Goal: Information Seeking & Learning: Find contact information

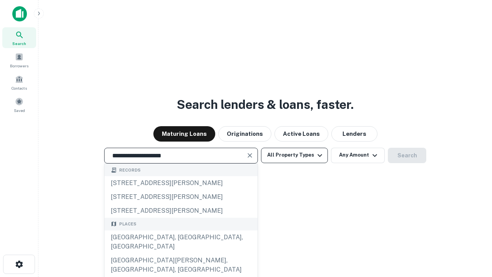
click at [181, 253] on div "[GEOGRAPHIC_DATA], [GEOGRAPHIC_DATA], [GEOGRAPHIC_DATA]" at bounding box center [180, 241] width 153 height 23
click at [294, 155] on button "All Property Types" at bounding box center [294, 154] width 67 height 15
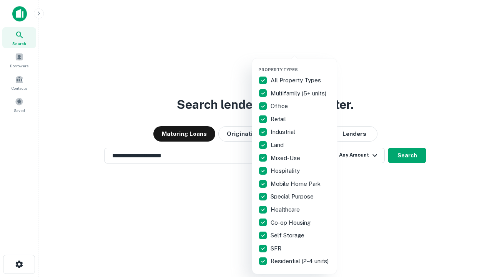
type input "**********"
click at [300, 65] on button "button" at bounding box center [300, 65] width 84 height 0
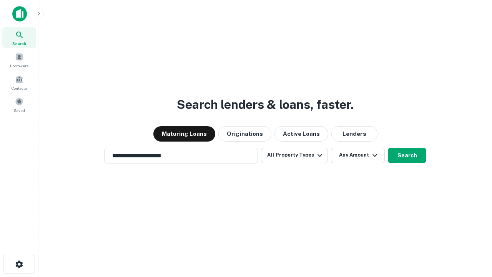
scroll to position [12, 0]
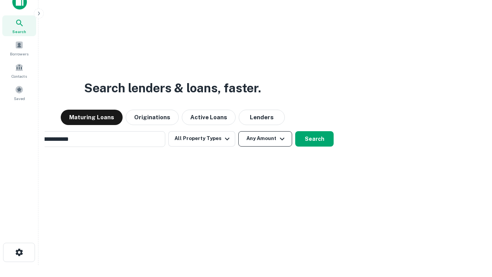
click at [238, 131] on button "Any Amount" at bounding box center [265, 138] width 54 height 15
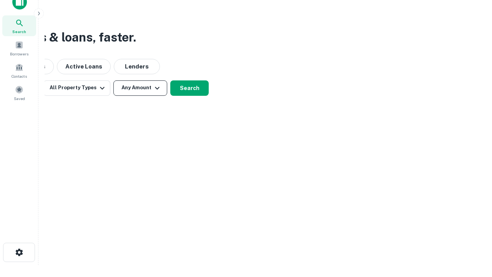
scroll to position [12, 0]
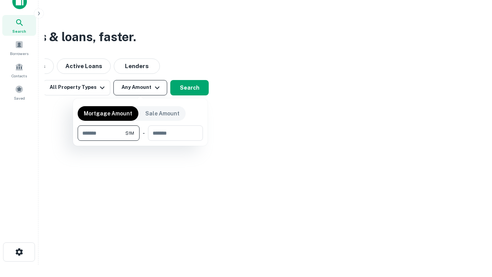
type input "*******"
click at [140, 141] on button "button" at bounding box center [140, 141] width 125 height 0
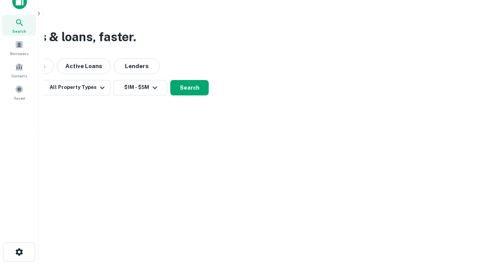
scroll to position [12, 0]
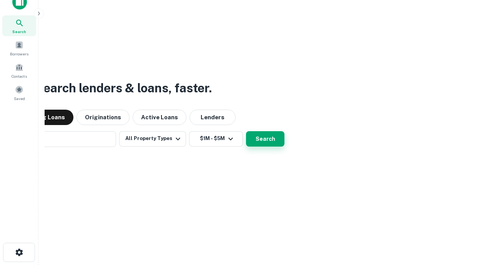
click at [246, 131] on button "Search" at bounding box center [265, 138] width 38 height 15
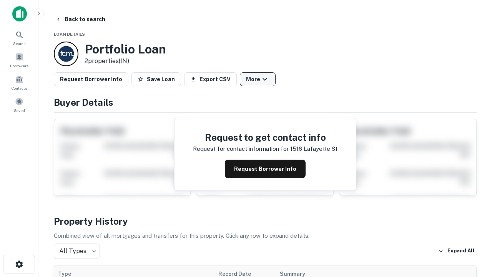
click at [257, 79] on button "More" at bounding box center [258, 79] width 36 height 14
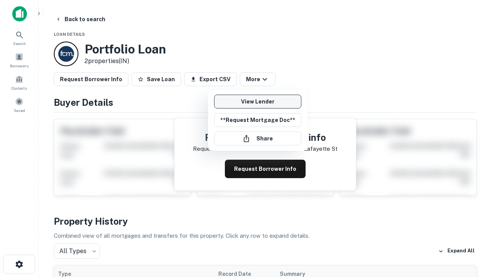
click at [257, 101] on link "View Lender" at bounding box center [257, 101] width 87 height 14
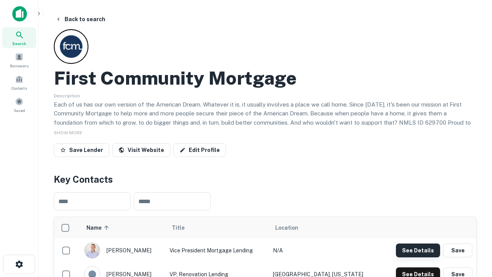
click at [417, 250] on button "See Details" at bounding box center [418, 250] width 44 height 14
click at [19, 264] on icon "button" at bounding box center [19, 263] width 9 height 9
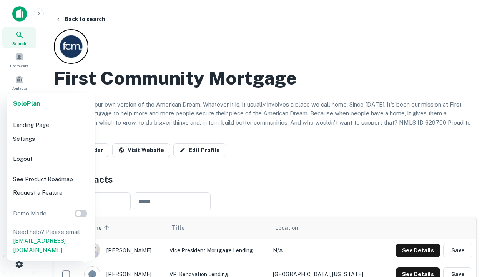
click at [51, 158] on li "Logout" at bounding box center [51, 159] width 82 height 14
